Goal: Register for event/course

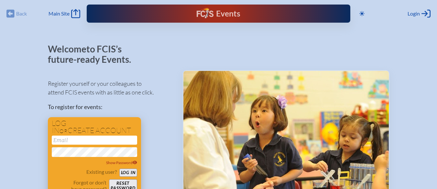
click at [83, 140] on input "email" at bounding box center [94, 140] width 85 height 9
type input "[EMAIL_ADDRESS][DOMAIN_NAME]"
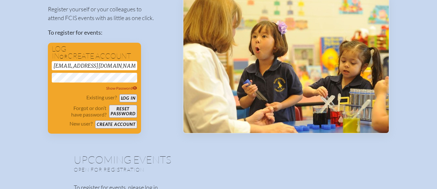
scroll to position [86, 0]
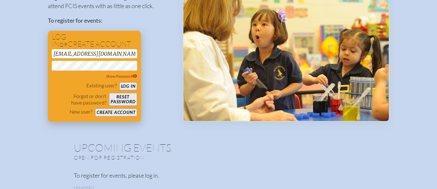
click at [127, 85] on button "Log in" at bounding box center [128, 86] width 18 height 8
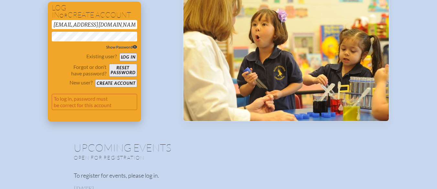
click at [130, 48] on span "Show Password" at bounding box center [121, 47] width 31 height 5
click at [130, 48] on span "Hide Password" at bounding box center [122, 47] width 30 height 5
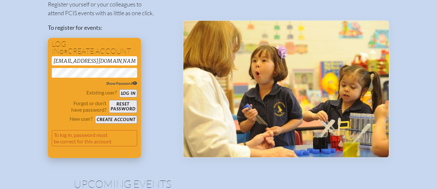
scroll to position [86, 0]
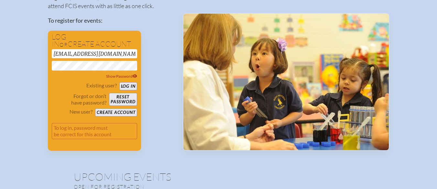
click at [151, 53] on div "Register yourself or your colleagues to attend FCIS events with as little as on…" at bounding box center [110, 69] width 125 height 164
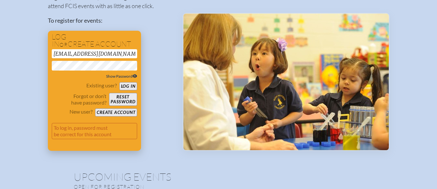
click at [128, 76] on span "Show Password" at bounding box center [121, 76] width 31 height 5
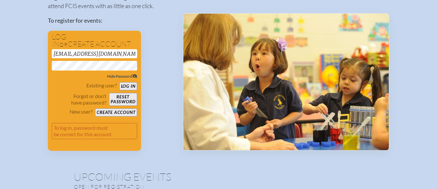
click at [127, 86] on button "Log in" at bounding box center [128, 86] width 18 height 8
click at [129, 86] on button "Log in" at bounding box center [128, 86] width 18 height 8
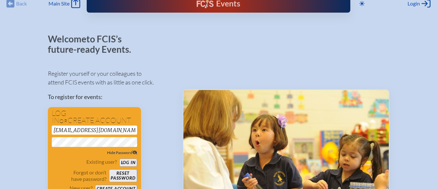
scroll to position [0, 0]
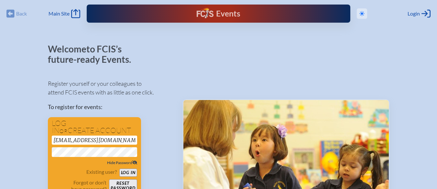
click at [360, 13] on icon "Toggle to Dark Mode" at bounding box center [361, 13] width 5 height 5
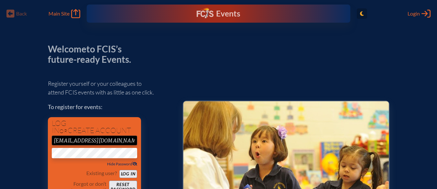
click at [361, 13] on icon at bounding box center [362, 13] width 4 height 5
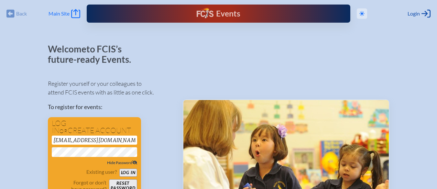
click at [68, 13] on span "Main Site" at bounding box center [59, 13] width 21 height 6
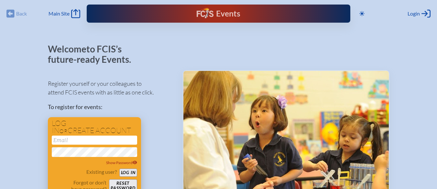
click at [74, 139] on input "email" at bounding box center [94, 140] width 85 height 9
click at [81, 137] on input "email" at bounding box center [94, 140] width 85 height 9
type input "lkrijestorac@stemschool.net"
click at [129, 163] on span "Show Password" at bounding box center [121, 162] width 31 height 5
click at [127, 172] on button "Log in" at bounding box center [128, 172] width 18 height 8
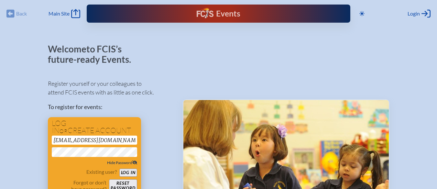
scroll to position [86, 0]
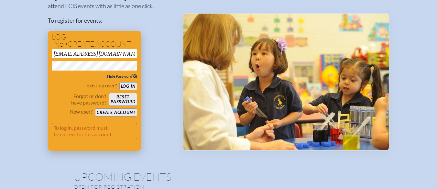
click at [122, 100] on button "Reset password" at bounding box center [123, 99] width 28 height 13
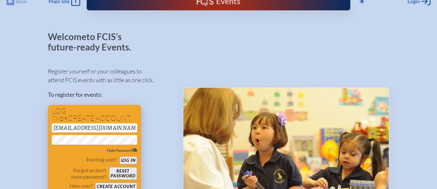
scroll to position [0, 0]
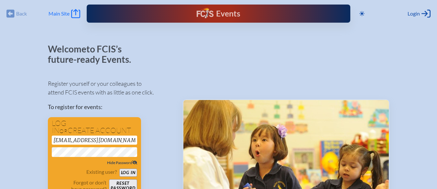
click at [69, 14] on span "Main Site" at bounding box center [59, 13] width 21 height 6
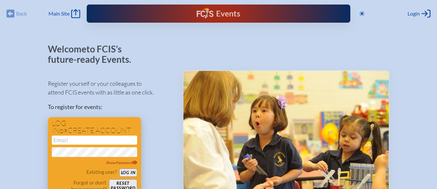
click at [89, 140] on input "email" at bounding box center [94, 140] width 85 height 9
type input "lkrijestorac@stemschool.net"
click at [119, 164] on span "Show Password" at bounding box center [121, 162] width 31 height 5
click at [127, 173] on button "Log in" at bounding box center [128, 172] width 18 height 8
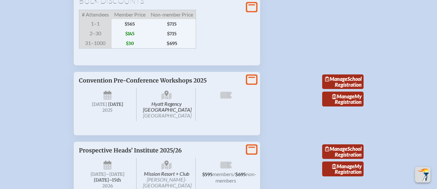
scroll to position [517, 0]
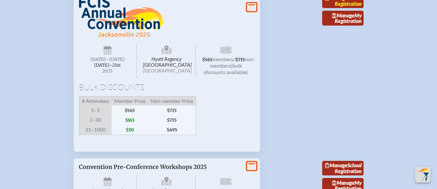
click at [346, 8] on link "Manage School Registration" at bounding box center [342, 1] width 41 height 15
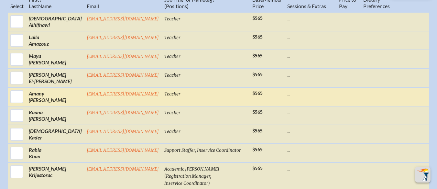
scroll to position [431, 0]
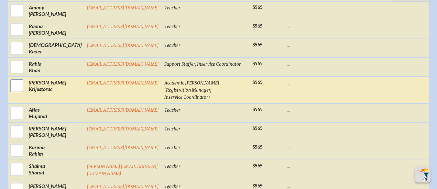
click at [11, 94] on input "checkbox" at bounding box center [17, 86] width 16 height 16
checkbox input "true"
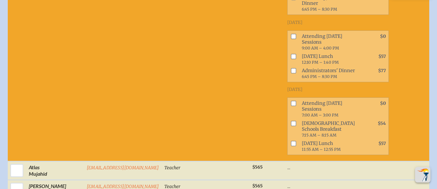
scroll to position [776, 0]
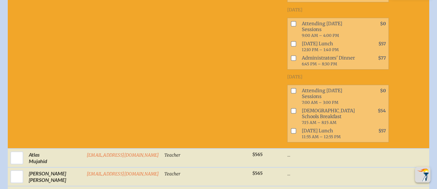
click at [291, 26] on input "checkbox" at bounding box center [293, 23] width 5 height 5
checkbox input "true"
click at [291, 93] on input "checkbox" at bounding box center [293, 90] width 5 height 5
checkbox input "true"
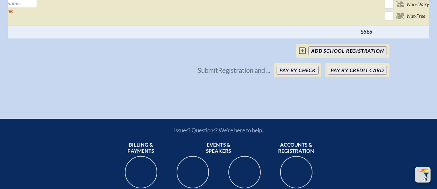
scroll to position [0, 35]
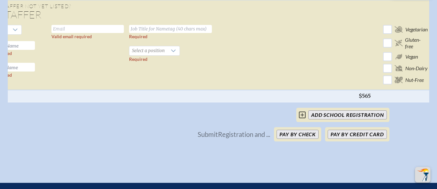
scroll to position [1035, 0]
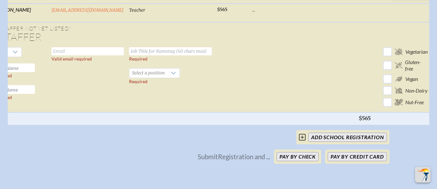
drag, startPoint x: 284, startPoint y: 110, endPoint x: 308, endPoint y: 110, distance: 23.9
click at [308, 110] on td at bounding box center [302, 79] width 107 height 68
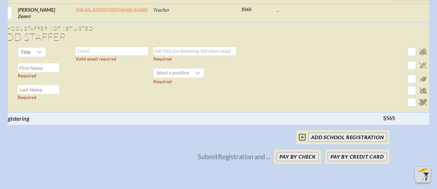
scroll to position [0, 0]
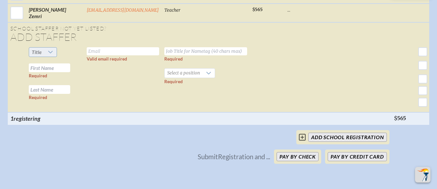
click at [49, 55] on icon at bounding box center [50, 51] width 5 height 5
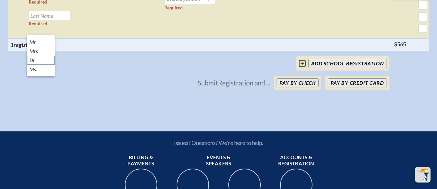
scroll to position [1121, 0]
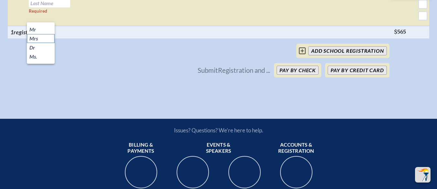
click at [41, 38] on li "Mrs" at bounding box center [41, 38] width 28 height 9
type input "[EMAIL_ADDRESS][DOMAIN_NAME]"
type input "Teacher"
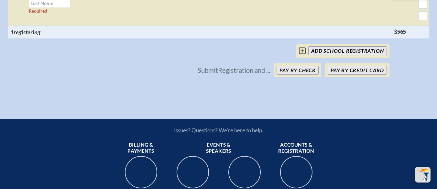
type input "Fatima"
click at [56, 7] on input "text" at bounding box center [49, 3] width 41 height 9
type input "Bahmad"
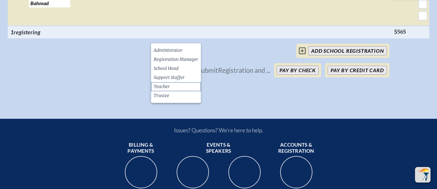
click at [165, 86] on span "Teacher" at bounding box center [162, 86] width 16 height 6
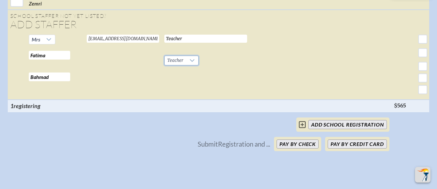
scroll to position [1035, 0]
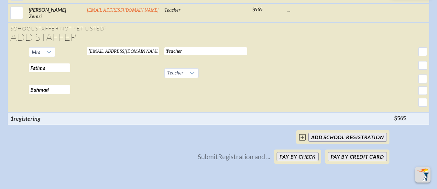
click at [178, 55] on input "Teacher" at bounding box center [205, 51] width 83 height 8
type input "T"
type input "Teacher"
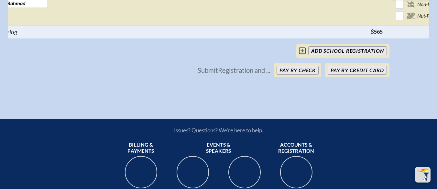
scroll to position [0, 35]
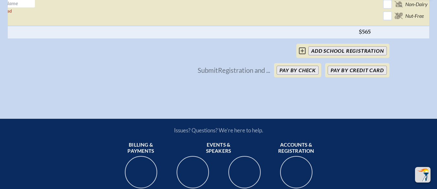
checkbox input "false"
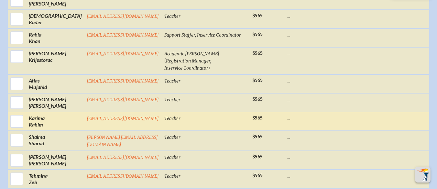
scroll to position [470, 0]
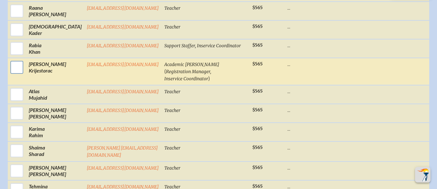
click at [12, 75] on input "checkbox" at bounding box center [17, 67] width 16 height 16
checkbox input "true"
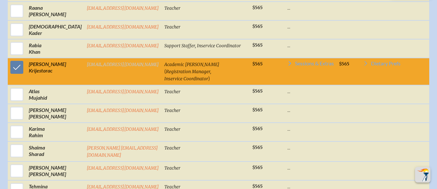
scroll to position [383, 0]
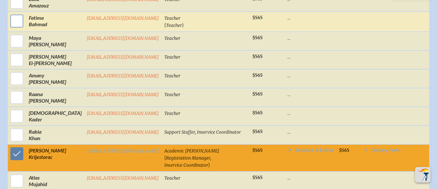
click at [16, 29] on input "checkbox" at bounding box center [17, 21] width 16 height 16
checkbox input "true"
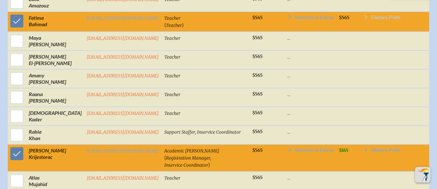
click at [371, 20] on span "Dietary Prefs" at bounding box center [385, 17] width 29 height 5
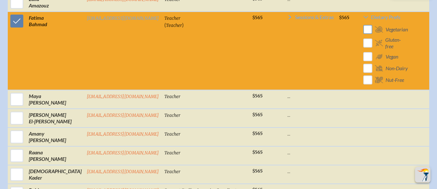
click at [362, 35] on input "checkbox" at bounding box center [367, 29] width 11 height 11
checkbox input "false"
click at [362, 49] on input "checkbox" at bounding box center [367, 43] width 11 height 11
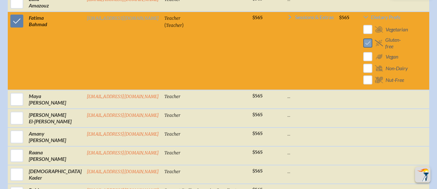
checkbox input "false"
click at [362, 62] on input "checkbox" at bounding box center [367, 56] width 11 height 11
checkbox input "false"
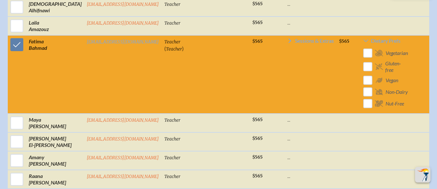
scroll to position [343, 0]
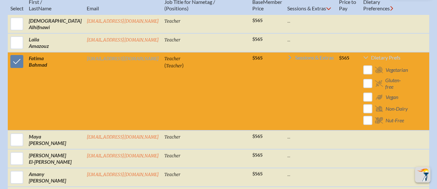
click at [363, 60] on icon at bounding box center [365, 57] width 5 height 5
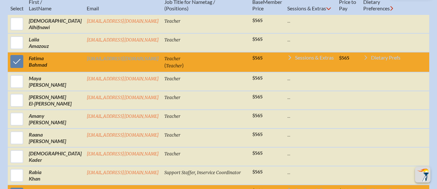
click at [288, 60] on icon at bounding box center [289, 57] width 3 height 5
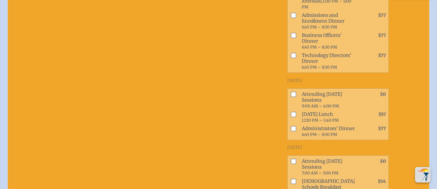
scroll to position [602, 0]
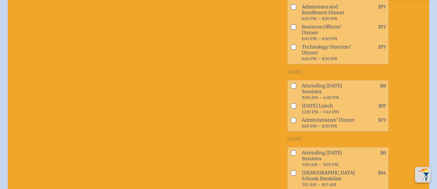
click at [291, 88] on input "checkbox" at bounding box center [293, 85] width 5 height 5
checkbox input "true"
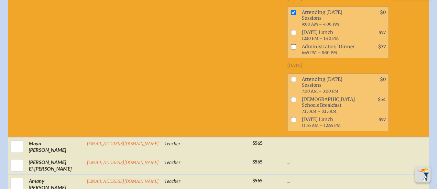
scroll to position [688, 0]
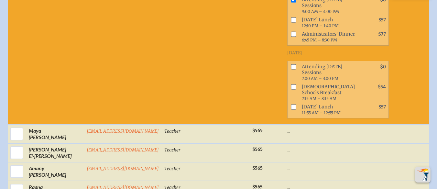
click at [291, 69] on input "checkbox" at bounding box center [293, 66] width 5 height 5
checkbox input "true"
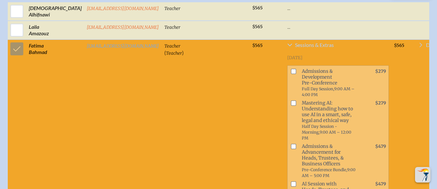
scroll to position [343, 0]
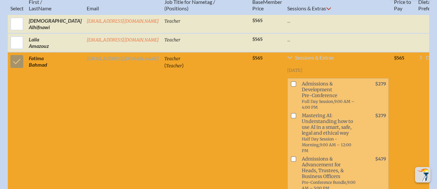
click at [287, 59] on icon at bounding box center [289, 57] width 5 height 3
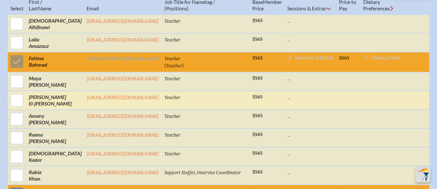
scroll to position [429, 0]
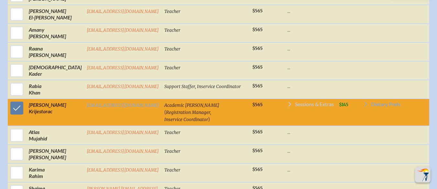
click at [287, 107] on icon at bounding box center [289, 104] width 5 height 5
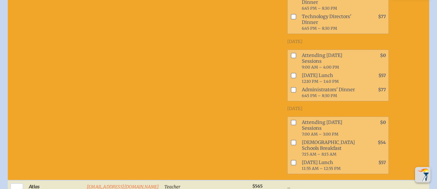
scroll to position [774, 0]
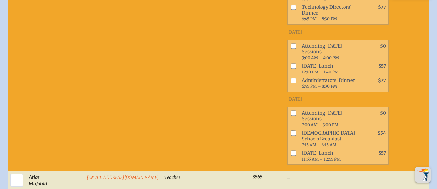
click at [291, 49] on input "checkbox" at bounding box center [293, 45] width 5 height 5
checkbox input "true"
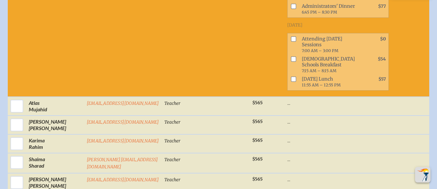
scroll to position [860, 0]
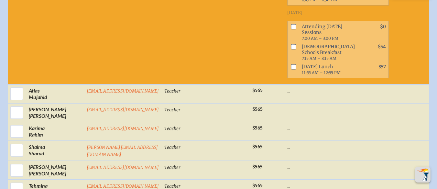
click at [291, 29] on input "checkbox" at bounding box center [293, 26] width 5 height 5
checkbox input "true"
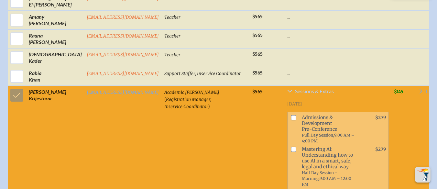
scroll to position [429, 0]
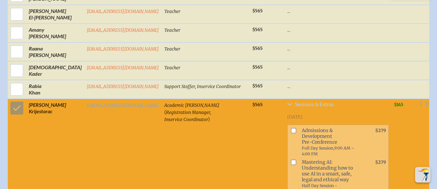
click at [287, 107] on icon at bounding box center [289, 104] width 5 height 5
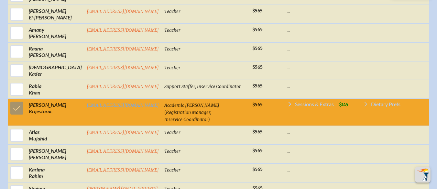
click at [363, 107] on icon at bounding box center [365, 104] width 5 height 5
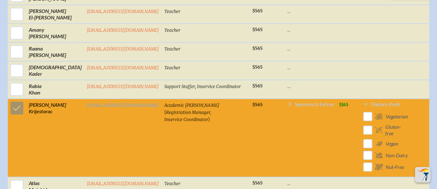
click at [363, 107] on icon at bounding box center [365, 104] width 5 height 5
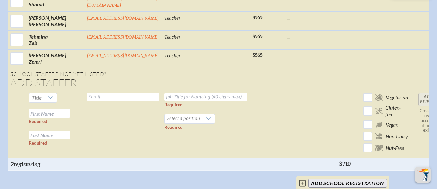
scroll to position [688, 0]
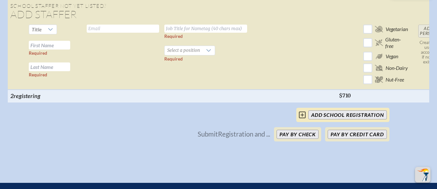
click at [346, 119] on input "add School Registration" at bounding box center [347, 114] width 78 height 9
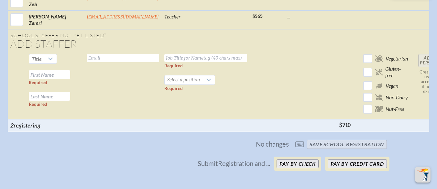
scroll to position [744, 0]
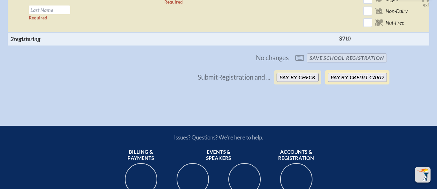
click at [347, 82] on button "Pay by Credit Card" at bounding box center [357, 77] width 59 height 9
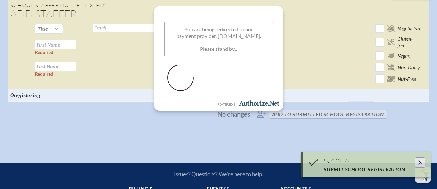
scroll to position [799, 0]
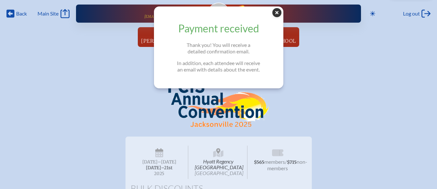
click at [280, 13] on icon "Close Popup" at bounding box center [276, 12] width 9 height 9
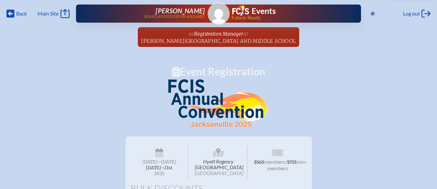
click at [218, 164] on span "Hyatt Regency [GEOGRAPHIC_DATA] [GEOGRAPHIC_DATA]" at bounding box center [219, 162] width 58 height 33
